Goal: Find specific page/section: Find specific page/section

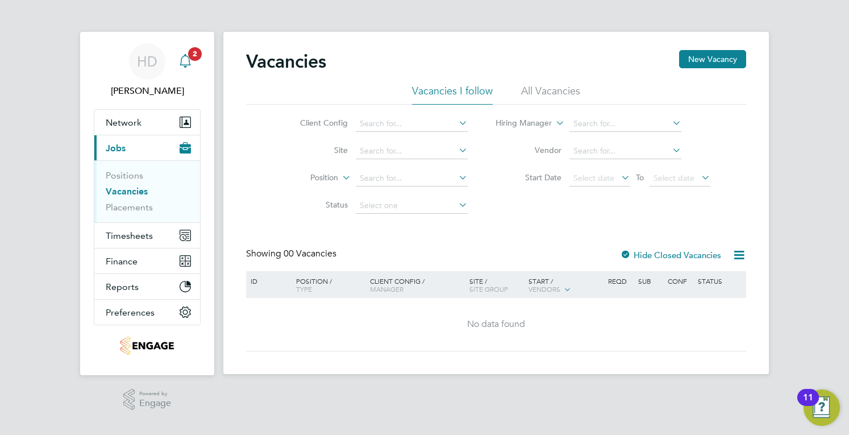
click at [191, 59] on span "2" at bounding box center [195, 54] width 14 height 14
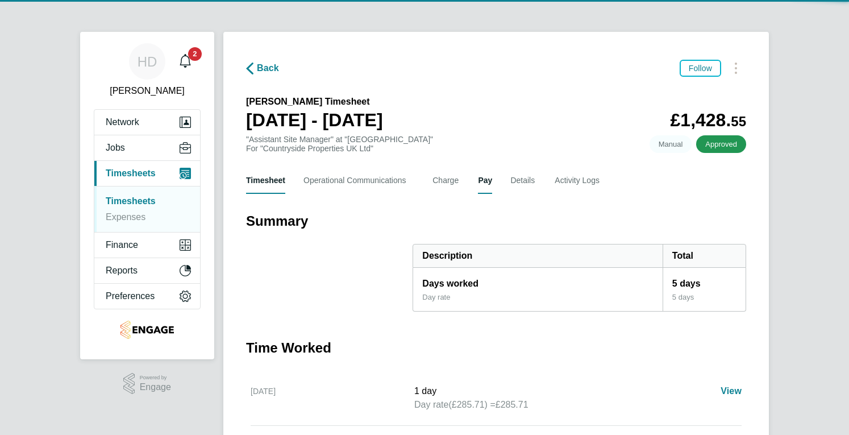
click at [481, 182] on button "Pay" at bounding box center [485, 180] width 14 height 27
